Goal: Transaction & Acquisition: Download file/media

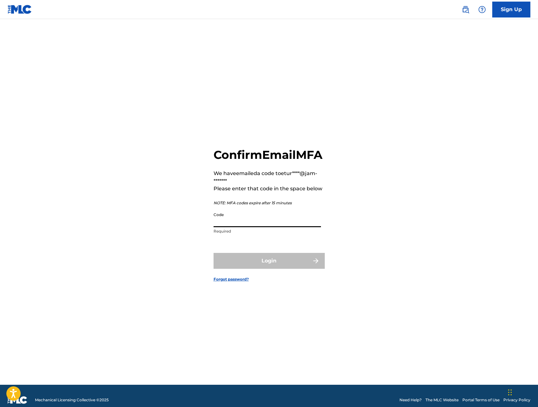
click at [274, 227] on input "Code" at bounding box center [268, 218] width 108 height 18
paste input "570094"
type input "570094"
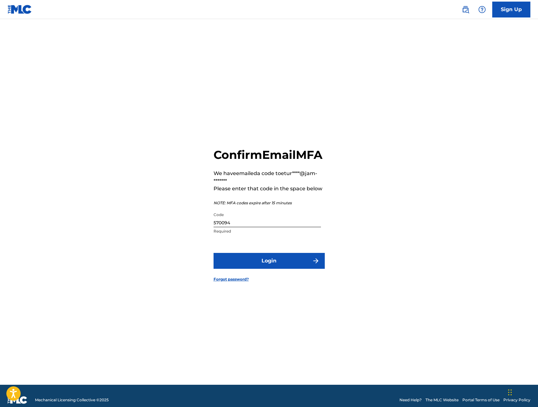
click at [277, 268] on button "Login" at bounding box center [269, 261] width 111 height 16
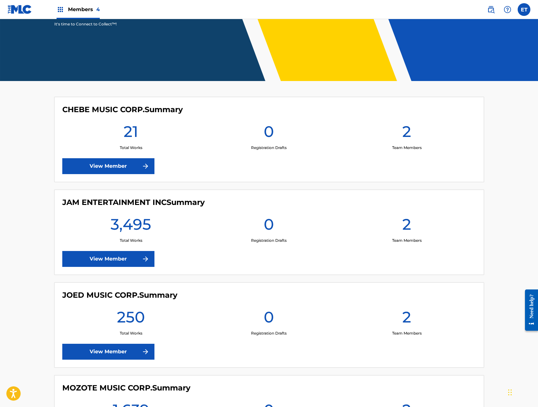
scroll to position [94, 0]
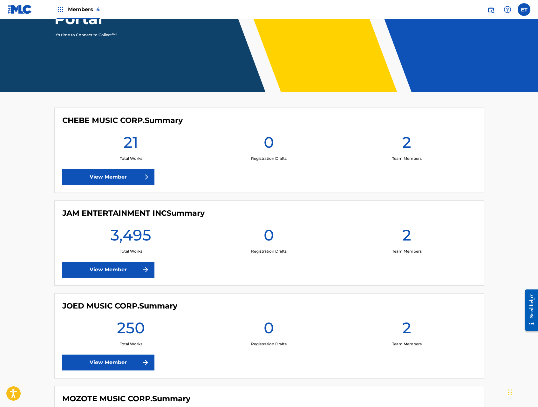
click at [129, 181] on link "View Member" at bounding box center [108, 177] width 92 height 16
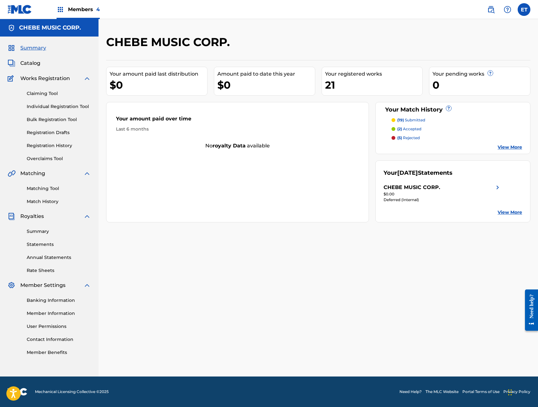
click at [39, 242] on link "Statements" at bounding box center [59, 244] width 64 height 7
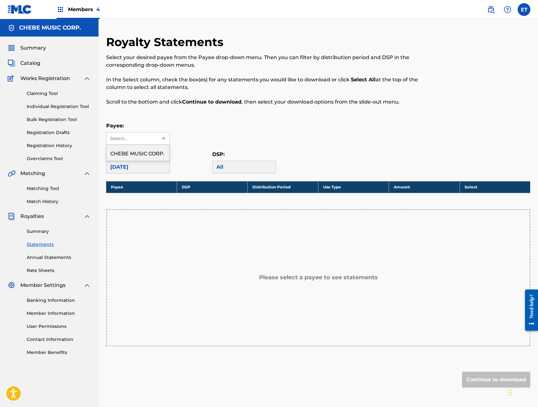
click at [155, 138] on div "Select..." at bounding box center [133, 139] width 52 height 12
click at [147, 149] on div "CHEBE MUSIC CORP." at bounding box center [138, 153] width 63 height 16
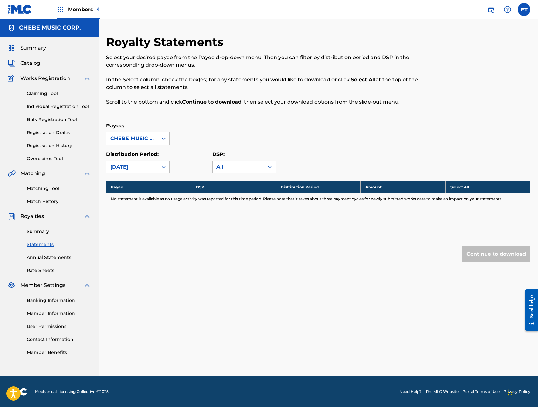
click at [73, 8] on span "Members 4" at bounding box center [84, 9] width 32 height 7
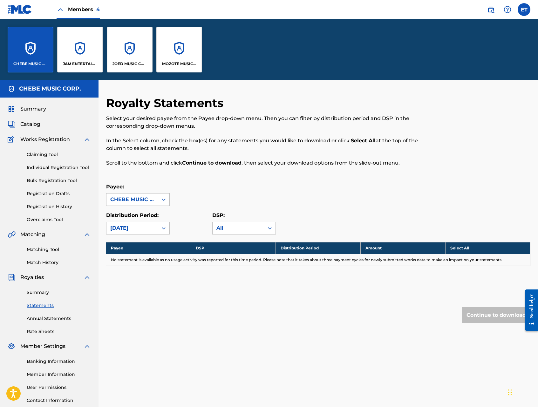
click at [73, 63] on p "JAM ENTERTAINMENT INC" at bounding box center [80, 64] width 35 height 6
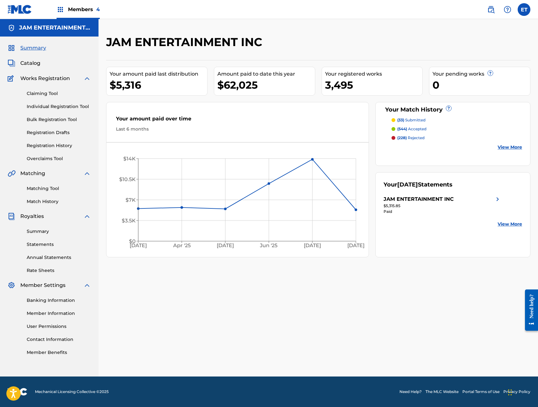
click at [43, 241] on div "Summary Statements Annual Statements Rate Sheets" at bounding box center [49, 247] width 83 height 54
click at [43, 253] on div "Summary Statements Annual Statements Rate Sheets" at bounding box center [49, 247] width 83 height 54
click at [43, 244] on link "Statements" at bounding box center [59, 244] width 64 height 7
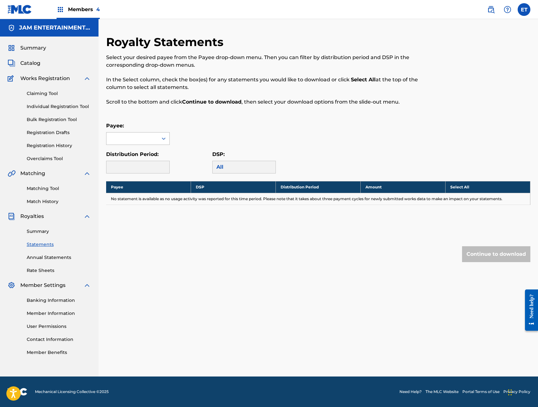
click at [157, 142] on div at bounding box center [133, 139] width 52 height 12
click at [149, 152] on div "JAM ENTERTAINMENT INC" at bounding box center [138, 160] width 63 height 31
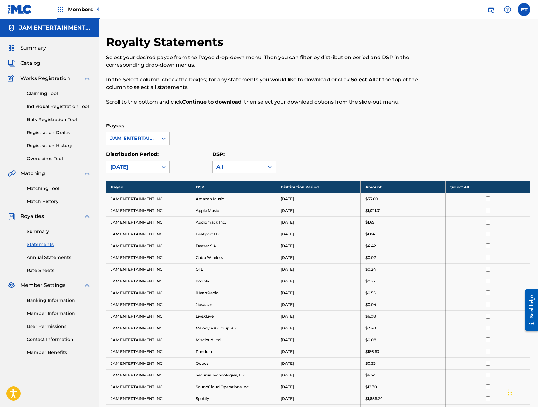
click at [455, 186] on th "Select All" at bounding box center [488, 187] width 85 height 12
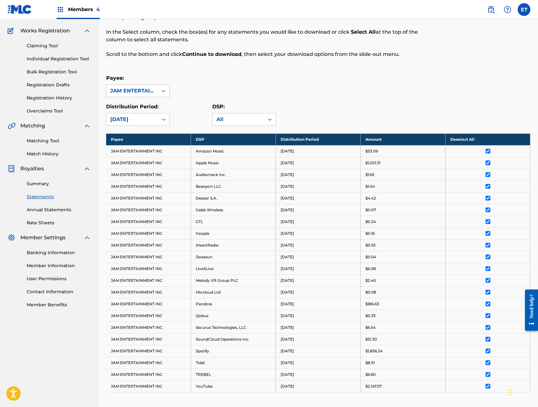
scroll to position [146, 0]
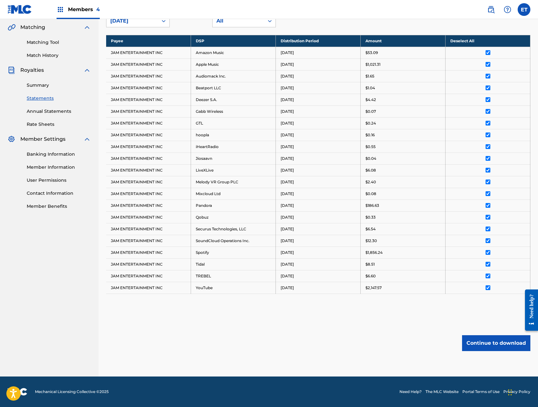
click at [485, 342] on button "Continue to download" at bounding box center [496, 344] width 68 height 16
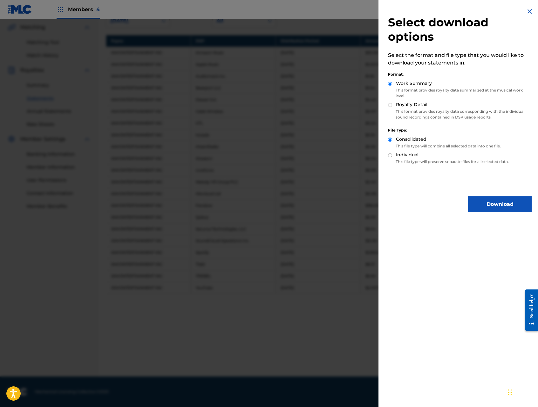
click at [494, 198] on button "Download" at bounding box center [501, 205] width 64 height 16
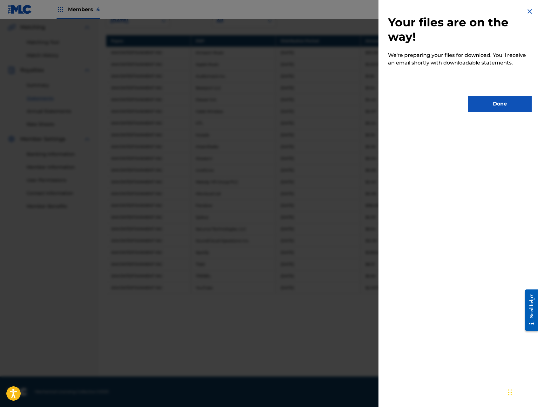
click at [494, 104] on button "Done" at bounding box center [501, 104] width 64 height 16
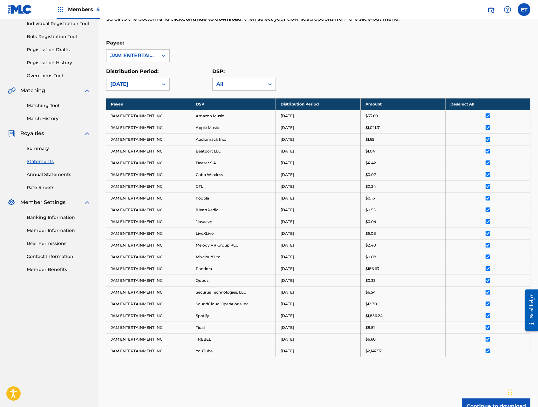
scroll to position [0, 0]
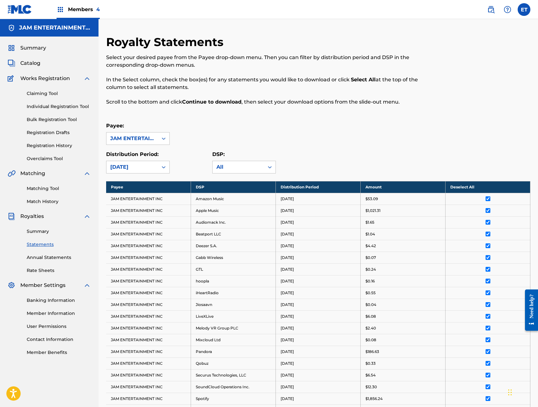
click at [83, 12] on span "Members 4" at bounding box center [84, 9] width 32 height 7
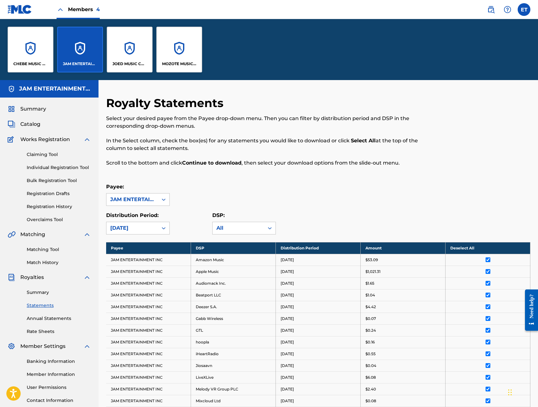
click at [127, 53] on div "JOED MUSIC CORP." at bounding box center [130, 50] width 46 height 46
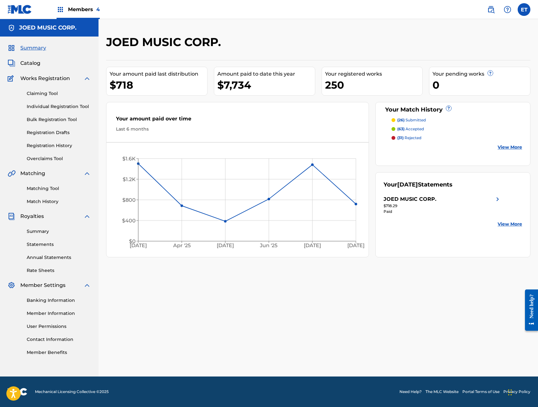
click at [41, 245] on link "Statements" at bounding box center [59, 244] width 64 height 7
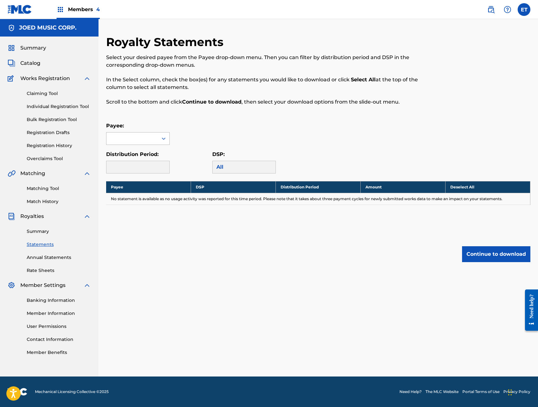
click at [160, 138] on div at bounding box center [163, 138] width 11 height 11
click at [147, 154] on div "JOED MUSIC CORP." at bounding box center [138, 153] width 63 height 16
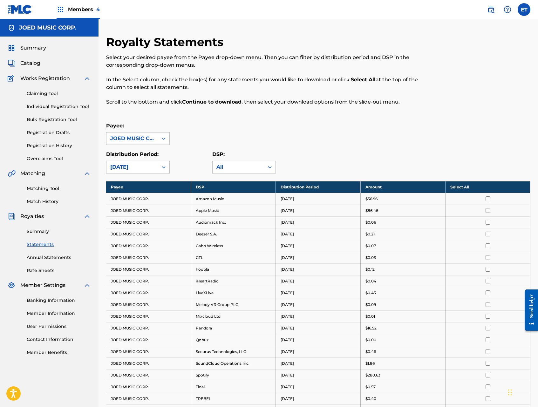
click at [457, 186] on th "Select All" at bounding box center [488, 187] width 85 height 12
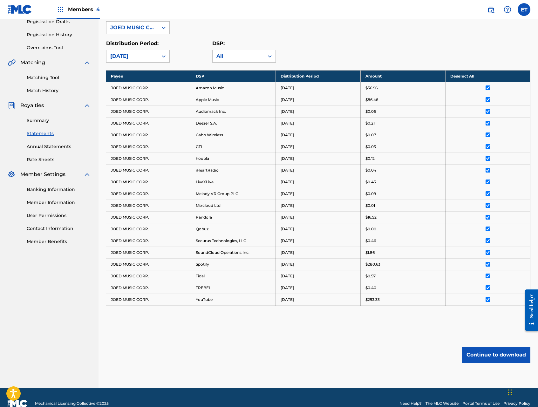
scroll to position [123, 0]
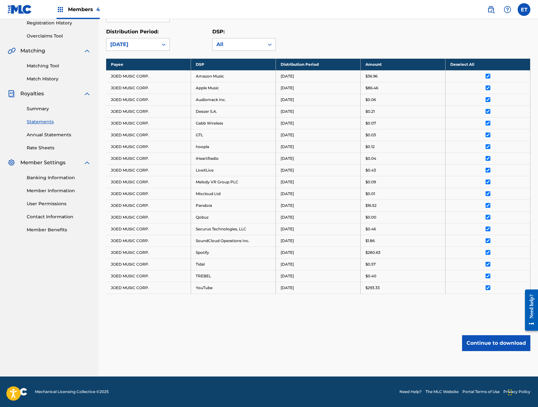
click at [474, 337] on button "Continue to download" at bounding box center [496, 344] width 68 height 16
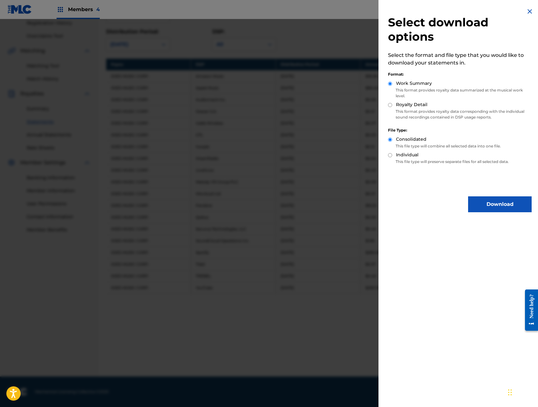
click at [491, 205] on button "Download" at bounding box center [501, 205] width 64 height 16
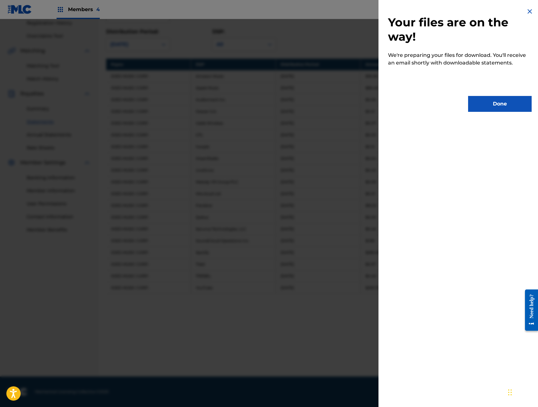
click at [483, 104] on button "Done" at bounding box center [501, 104] width 64 height 16
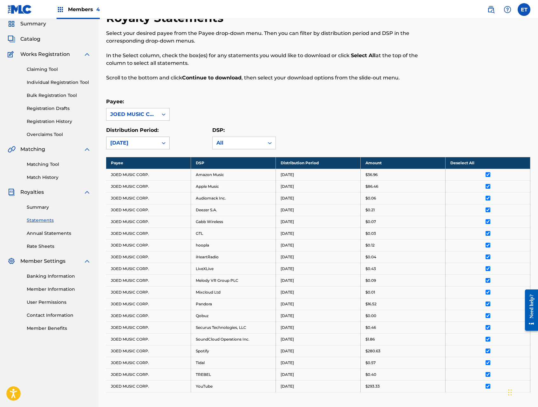
scroll to position [0, 0]
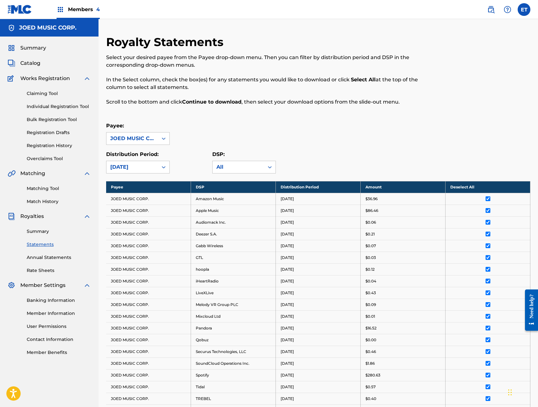
click at [83, 10] on span "Members 4" at bounding box center [84, 9] width 32 height 7
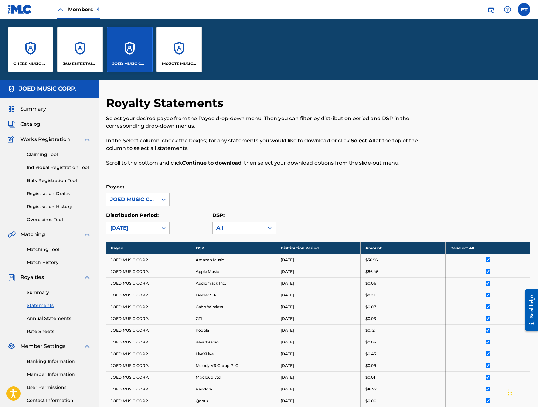
click at [165, 52] on div "MOZOTE MUSIC CORP." at bounding box center [179, 50] width 46 height 46
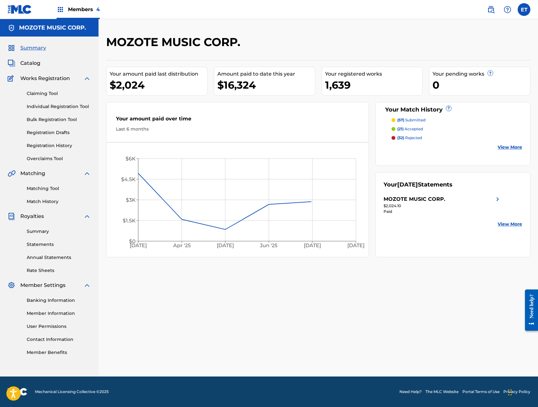
click at [38, 244] on link "Statements" at bounding box center [59, 244] width 64 height 7
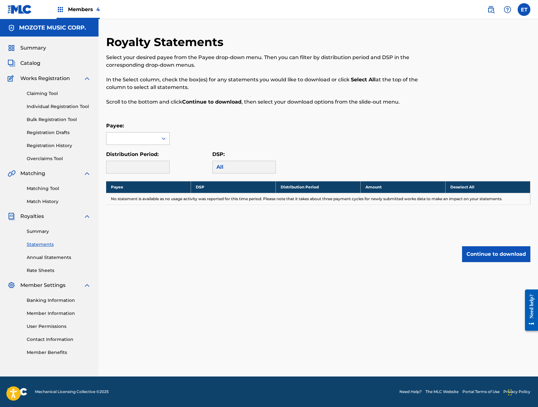
click at [167, 143] on div at bounding box center [163, 138] width 11 height 11
click at [145, 162] on div "MOZOTE MUSIC CORP." at bounding box center [138, 157] width 63 height 24
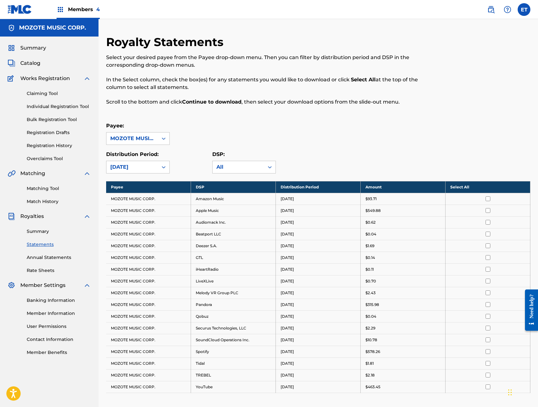
click at [466, 186] on th "Select All" at bounding box center [488, 187] width 85 height 12
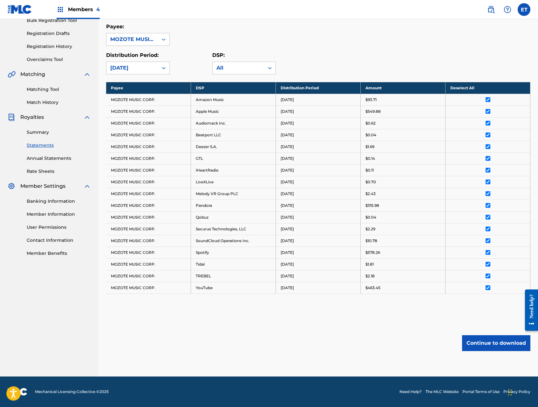
click at [482, 341] on button "Continue to download" at bounding box center [496, 344] width 68 height 16
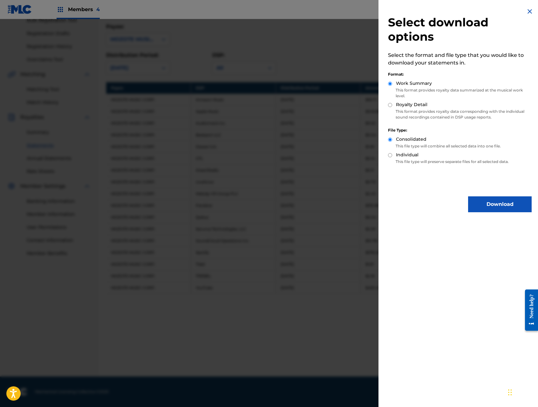
click at [491, 207] on button "Download" at bounding box center [501, 205] width 64 height 16
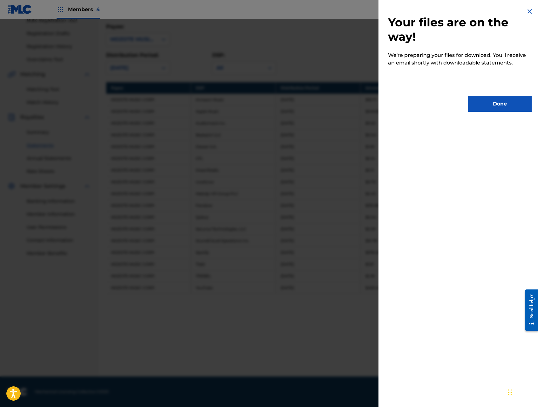
click at [488, 102] on button "Done" at bounding box center [501, 104] width 64 height 16
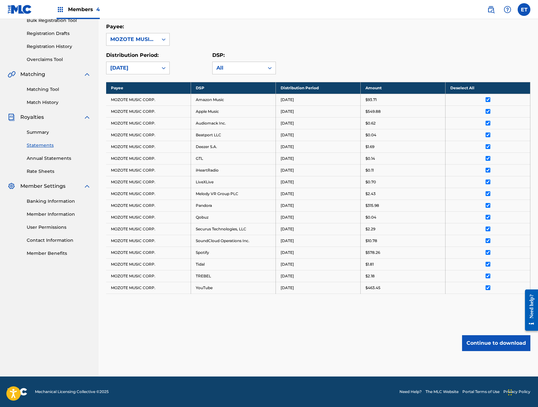
scroll to position [0, 0]
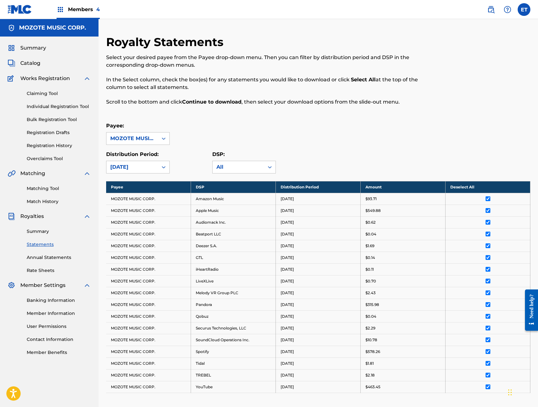
click at [39, 233] on link "Summary" at bounding box center [59, 231] width 64 height 7
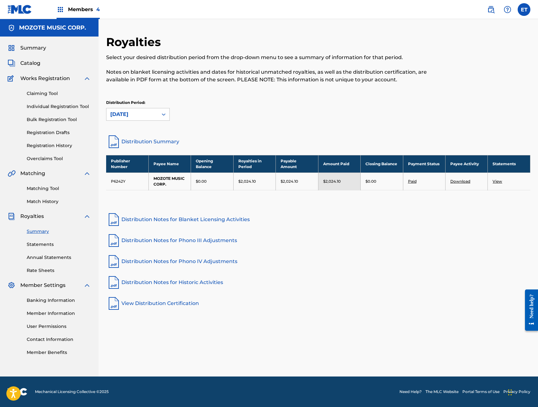
click at [73, 8] on span "Members 4" at bounding box center [84, 9] width 32 height 7
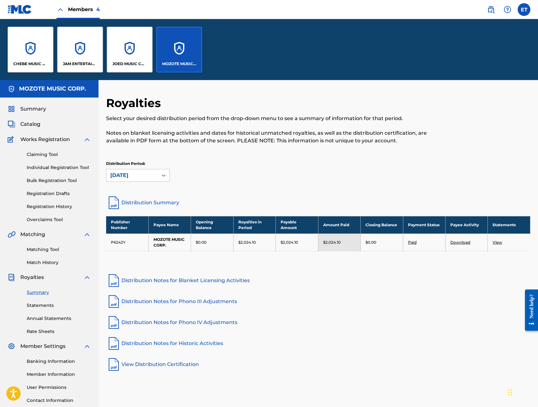
click at [128, 55] on div "JOED MUSIC CORP." at bounding box center [130, 50] width 46 height 46
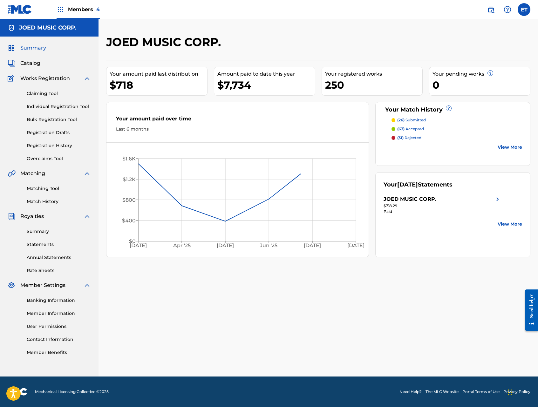
click at [41, 231] on link "Summary" at bounding box center [59, 231] width 64 height 7
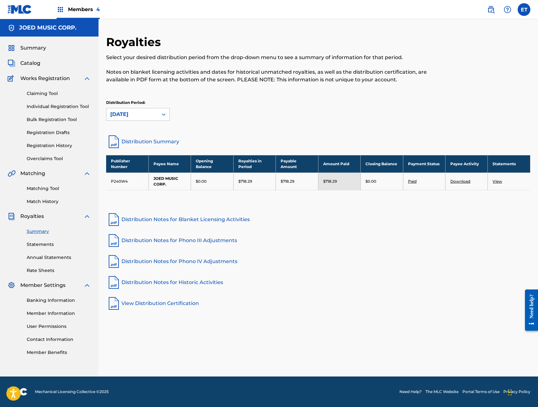
click at [82, 10] on span "Members 4" at bounding box center [84, 9] width 32 height 7
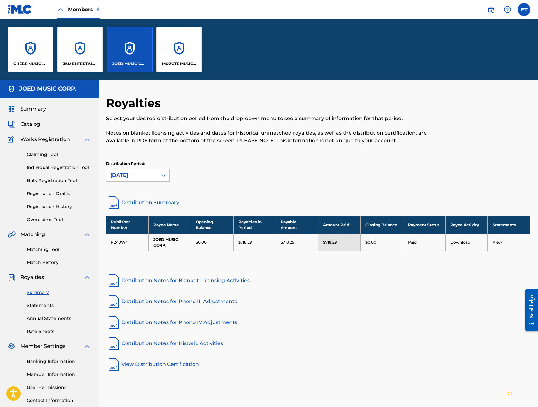
click at [67, 51] on div "JAM ENTERTAINMENT INC" at bounding box center [80, 50] width 46 height 46
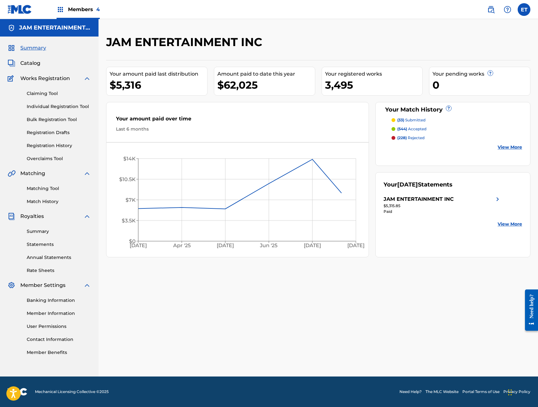
click at [44, 230] on link "Summary" at bounding box center [59, 231] width 64 height 7
